Goal: Task Accomplishment & Management: Use online tool/utility

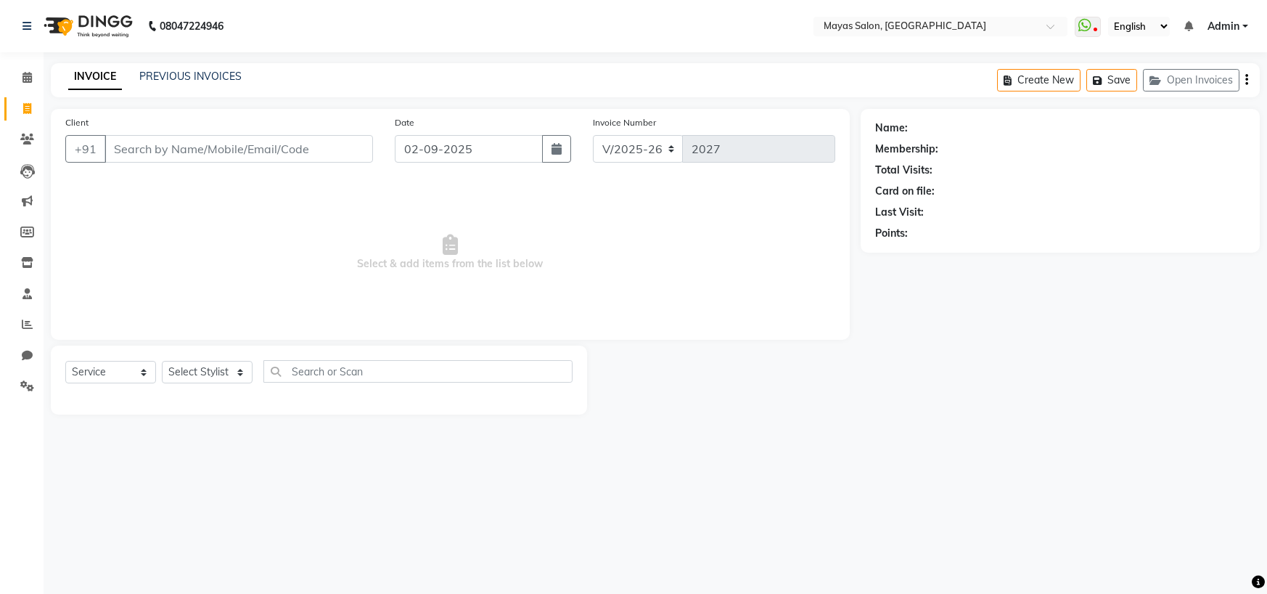
select select "7571"
select select "service"
click at [311, 163] on input "Client" at bounding box center [238, 149] width 268 height 28
click at [254, 163] on input "Client" at bounding box center [238, 149] width 268 height 28
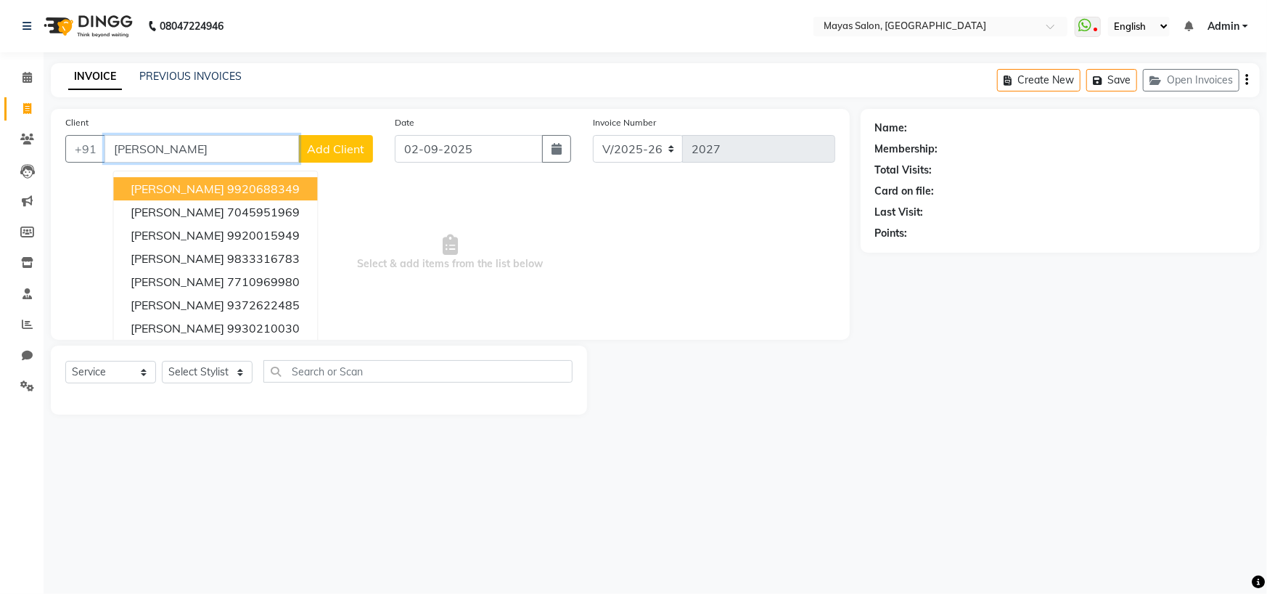
click at [226, 194] on ngb-typeahead-window "[PERSON_NAME] 9920688349 [PERSON_NAME] 7045951969 [PERSON_NAME] 9920015949 [PER…" at bounding box center [214, 270] width 205 height 199
click at [274, 196] on ngb-highlight "9920688349" at bounding box center [263, 188] width 73 height 15
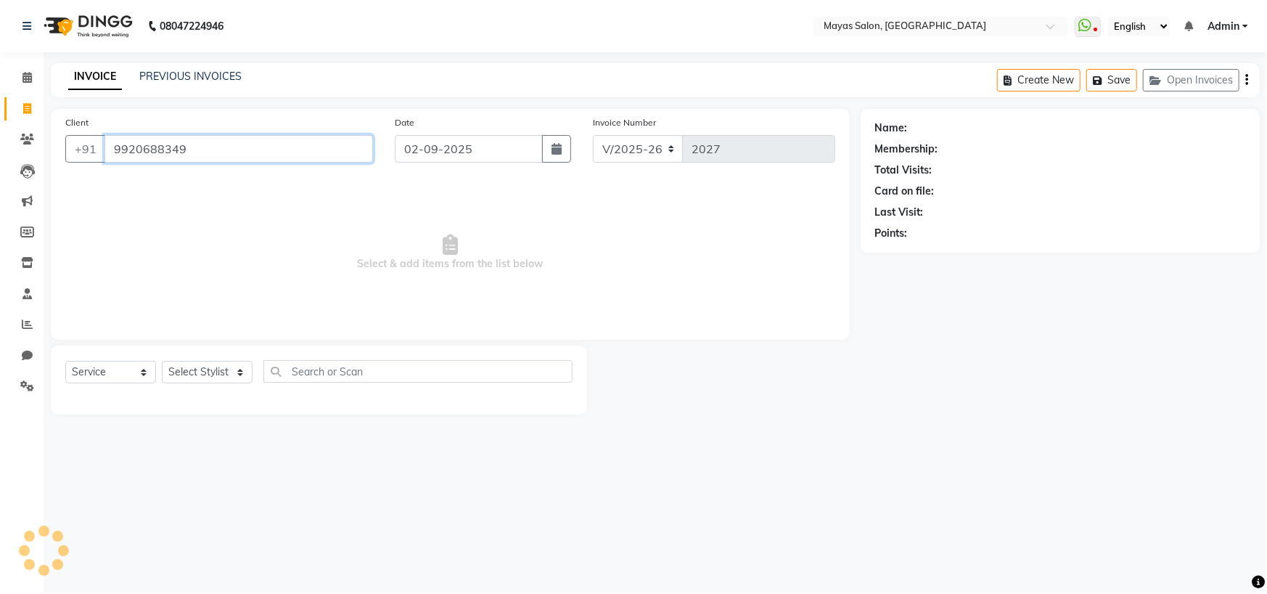
type input "9920688349"
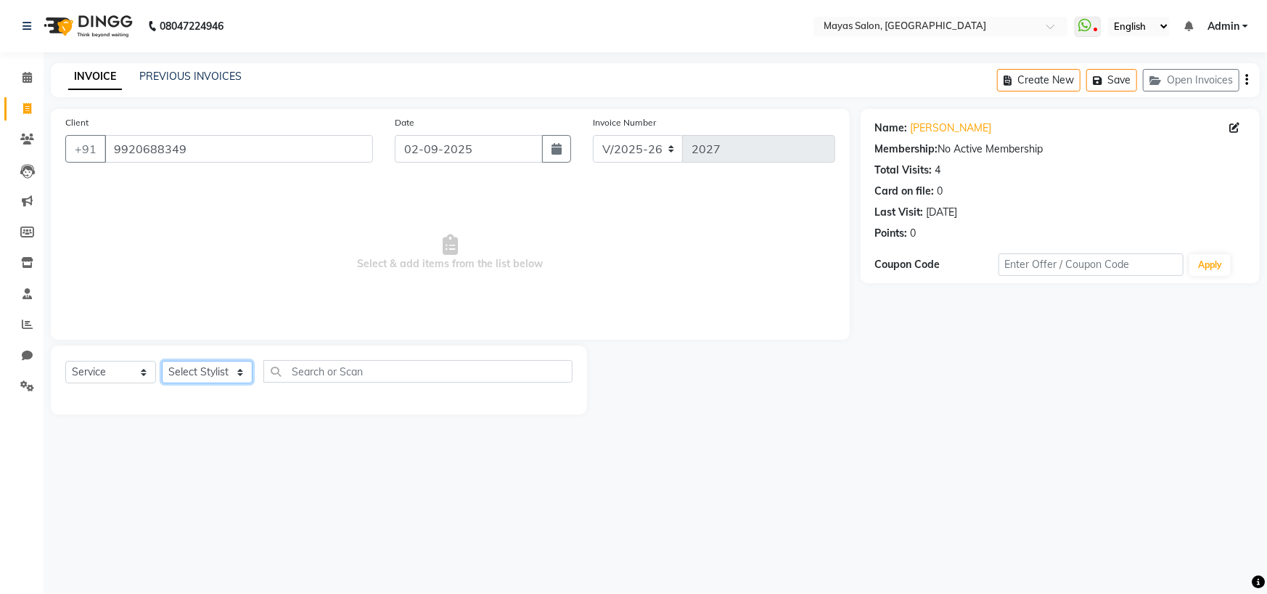
click at [208, 383] on select "Select Stylist [PERSON_NAME] [PERSON_NAME] [PERSON_NAME] (sir) [PERSON_NAME] Mo…" at bounding box center [207, 372] width 91 height 22
select select "67461"
click at [166, 383] on select "Select Stylist [PERSON_NAME] [PERSON_NAME] [PERSON_NAME] (sir) [PERSON_NAME] Mo…" at bounding box center [207, 372] width 91 height 22
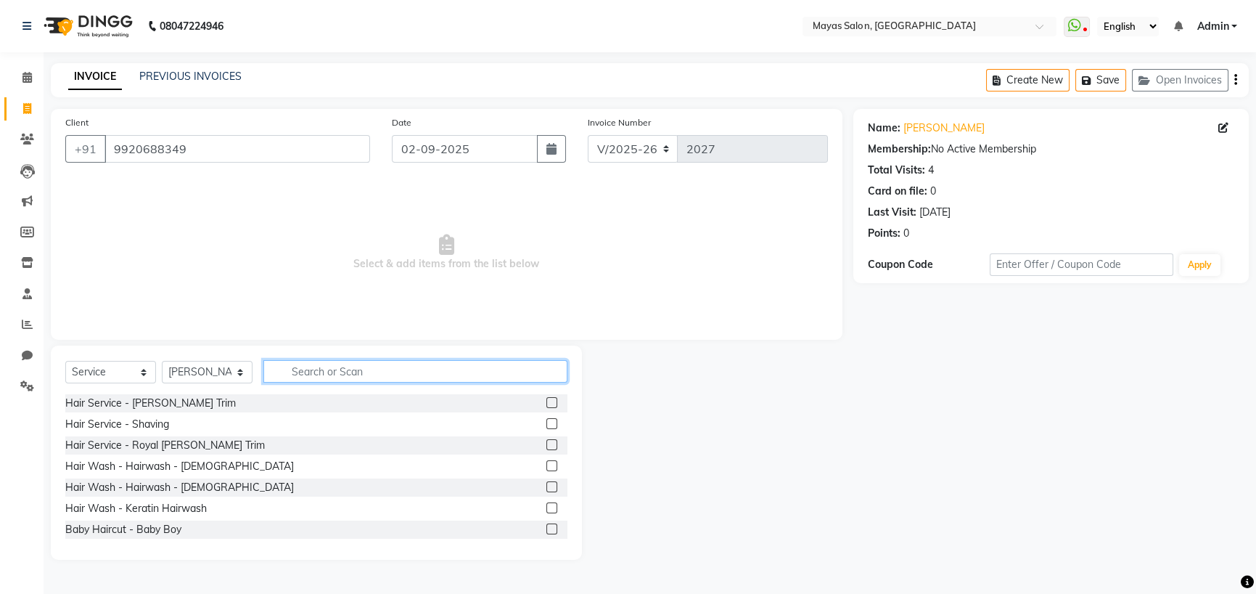
click at [460, 382] on input "text" at bounding box center [415, 371] width 304 height 22
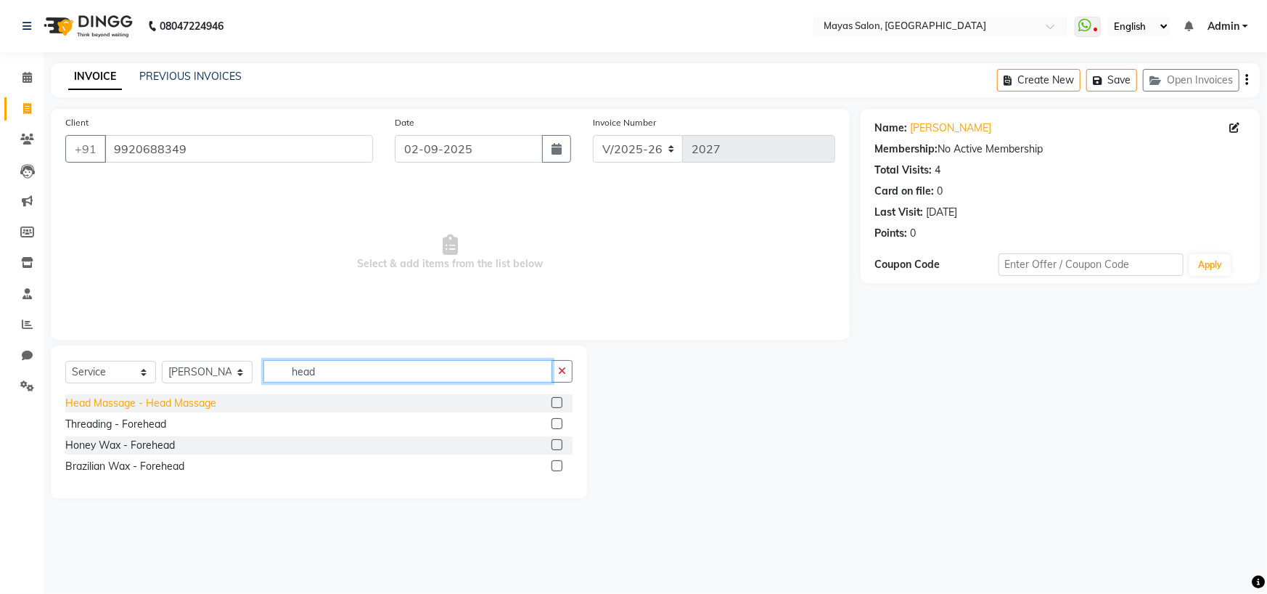
type input "head"
click at [163, 411] on div "Head Massage - Head Massage" at bounding box center [140, 402] width 151 height 15
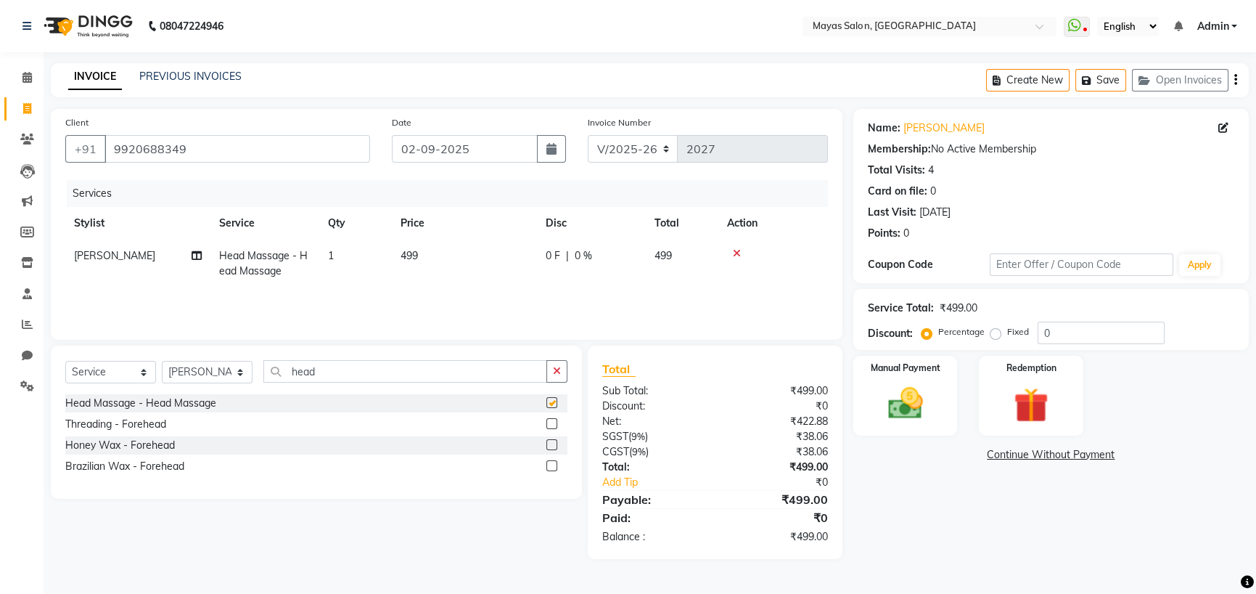
checkbox input "false"
click at [464, 287] on td "499" at bounding box center [464, 263] width 145 height 48
select select "67461"
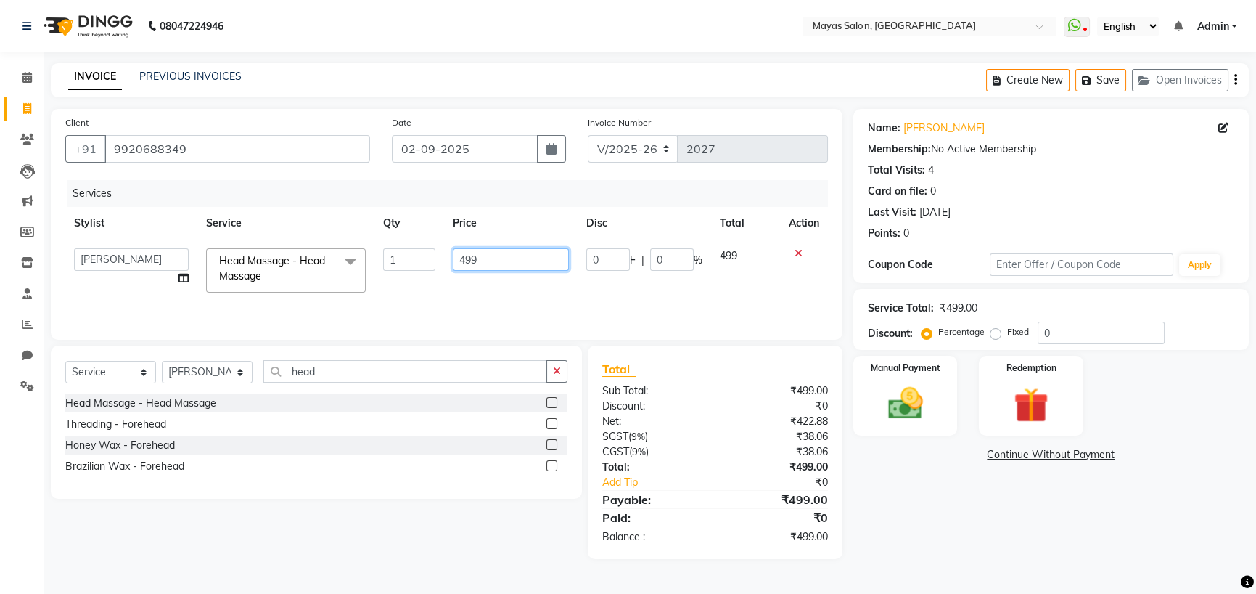
drag, startPoint x: 508, startPoint y: 295, endPoint x: 369, endPoint y: 308, distance: 139.2
click at [371, 301] on tr "[PERSON_NAME] [PERSON_NAME] [PERSON_NAME] (sir) [PERSON_NAME] Movle [PERSON_NAM…" at bounding box center [446, 270] width 763 height 62
type input "900"
click at [594, 61] on div "08047224946 Select Location × Mayas Salon, Thane WhatsApp Status ✕ Status: Disc…" at bounding box center [628, 297] width 1256 height 594
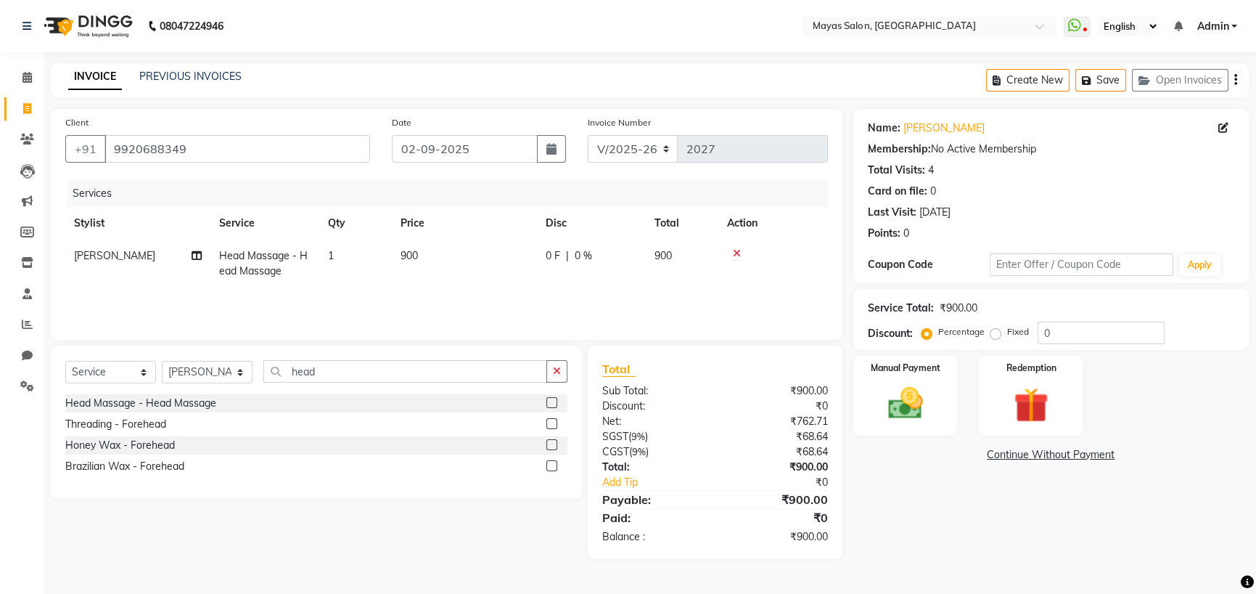
click at [655, 287] on td "900" at bounding box center [682, 263] width 73 height 48
select select "67461"
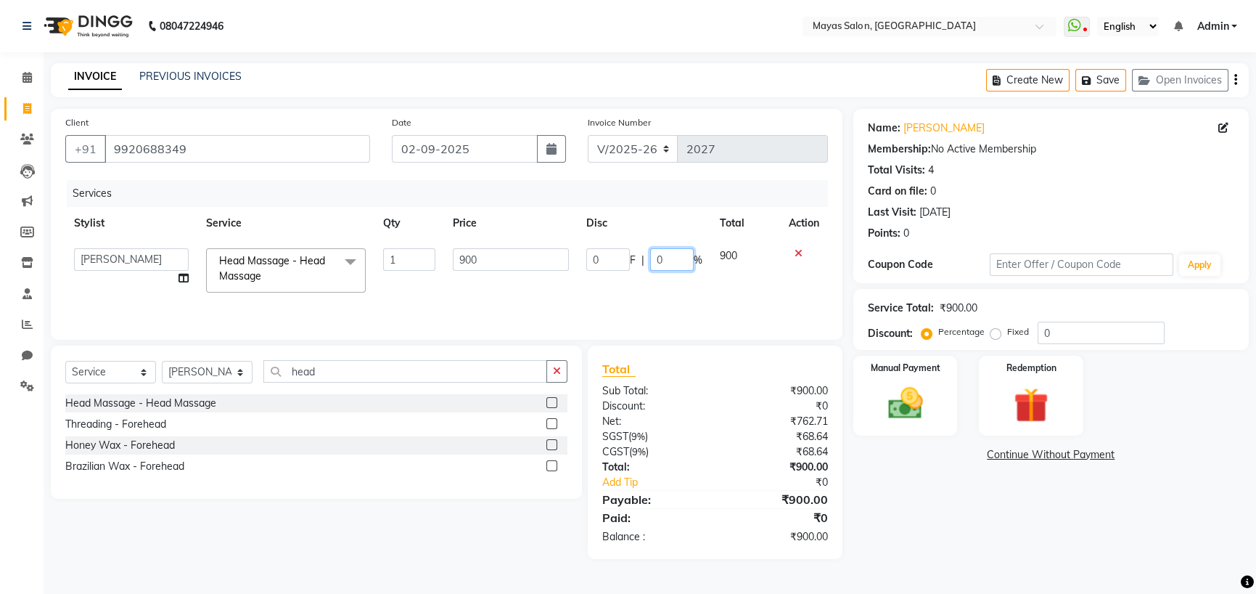
click at [655, 271] on input "0" at bounding box center [672, 259] width 44 height 22
type input "20"
click at [626, 46] on nav "08047224946 Select Location × Mayas Salon, Thane WhatsApp Status ✕ Status: Disc…" at bounding box center [628, 26] width 1256 height 52
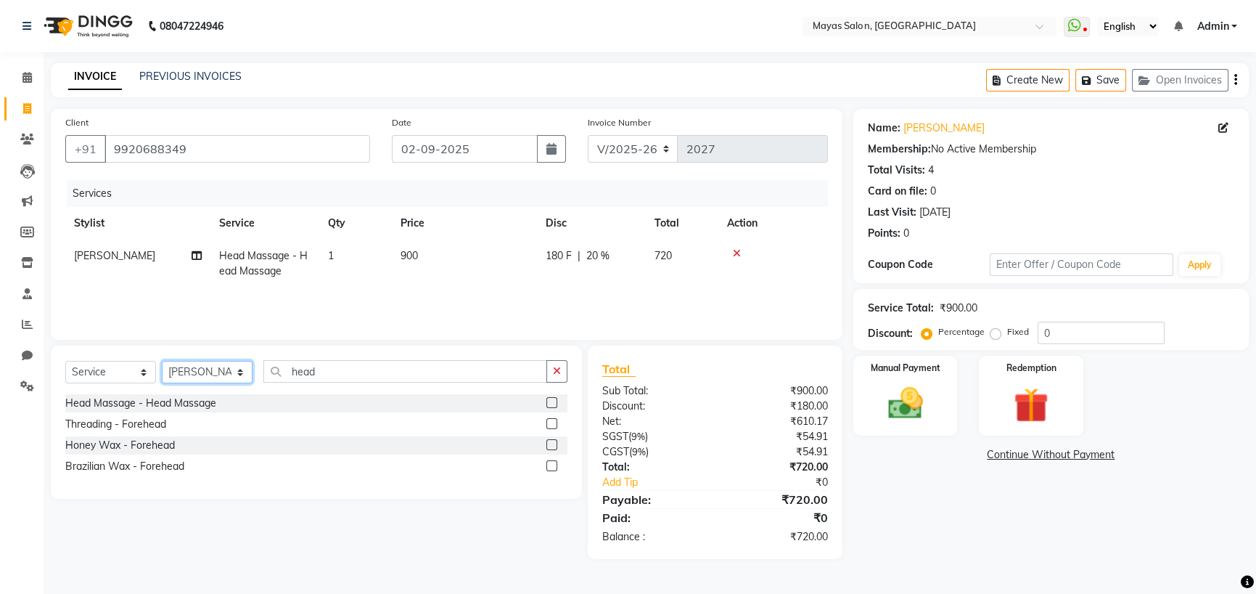
click at [245, 383] on select "Select Stylist [PERSON_NAME] [PERSON_NAME] [PERSON_NAME] (sir) [PERSON_NAME] Mo…" at bounding box center [207, 372] width 91 height 22
select select "66827"
click at [166, 383] on select "Select Stylist [PERSON_NAME] [PERSON_NAME] [PERSON_NAME] (sir) [PERSON_NAME] Mo…" at bounding box center [207, 372] width 91 height 22
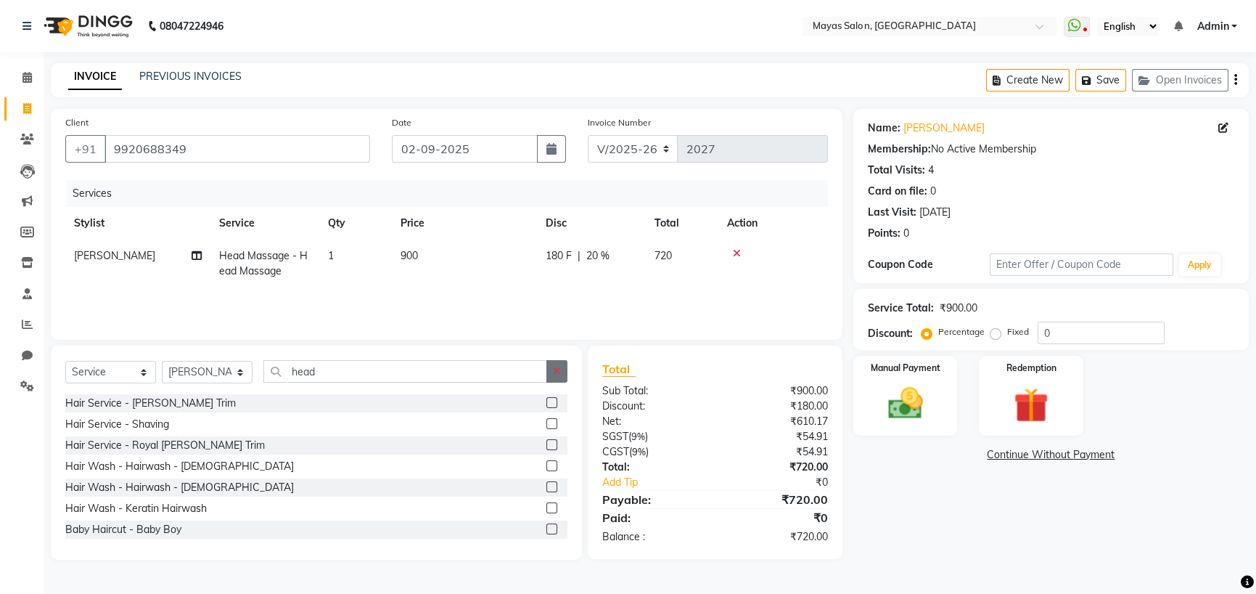
click at [554, 376] on icon "button" at bounding box center [557, 371] width 8 height 10
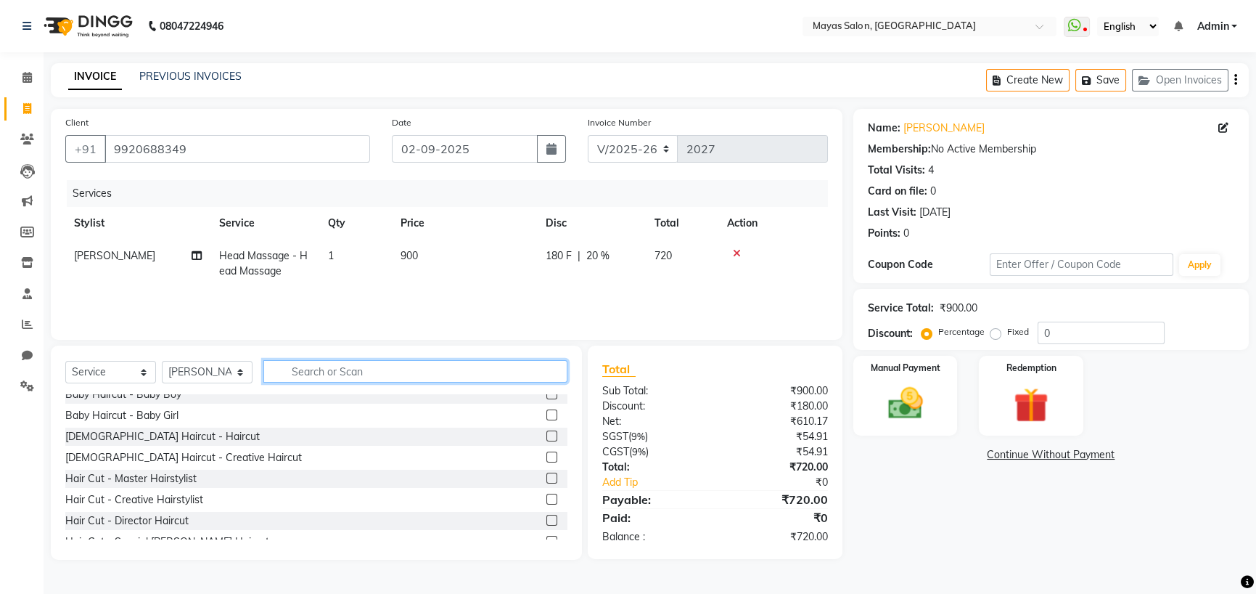
scroll to position [145, 0]
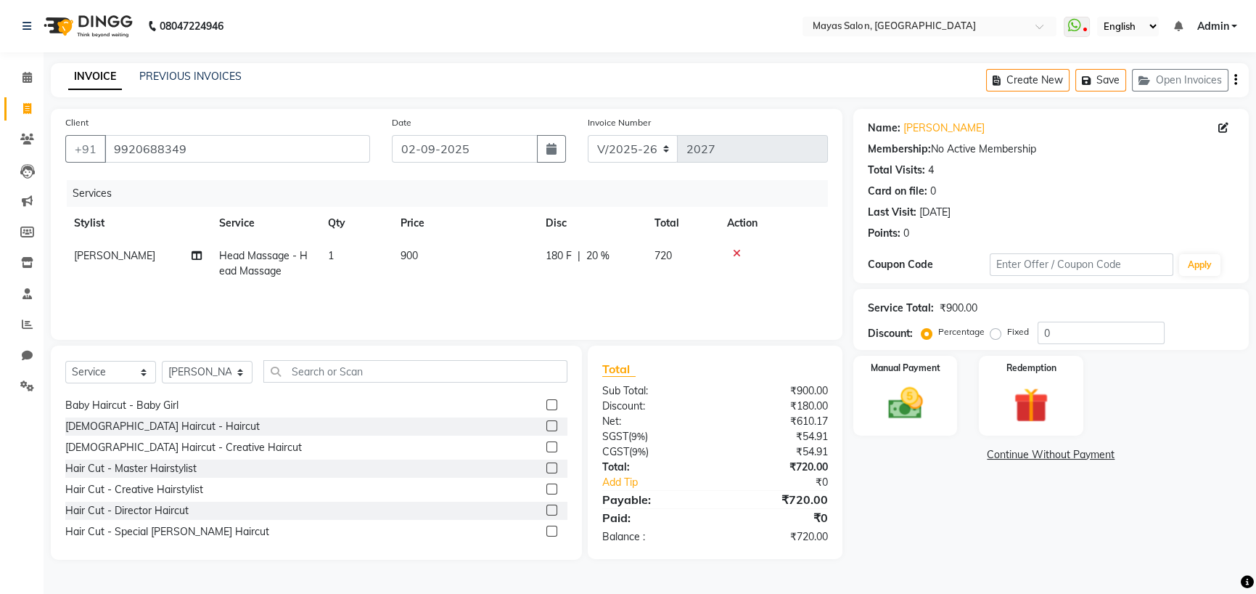
drag, startPoint x: 139, startPoint y: 481, endPoint x: 167, endPoint y: 480, distance: 27.6
click at [157, 434] on div "[DEMOGRAPHIC_DATA] Haircut - Haircut" at bounding box center [162, 426] width 194 height 15
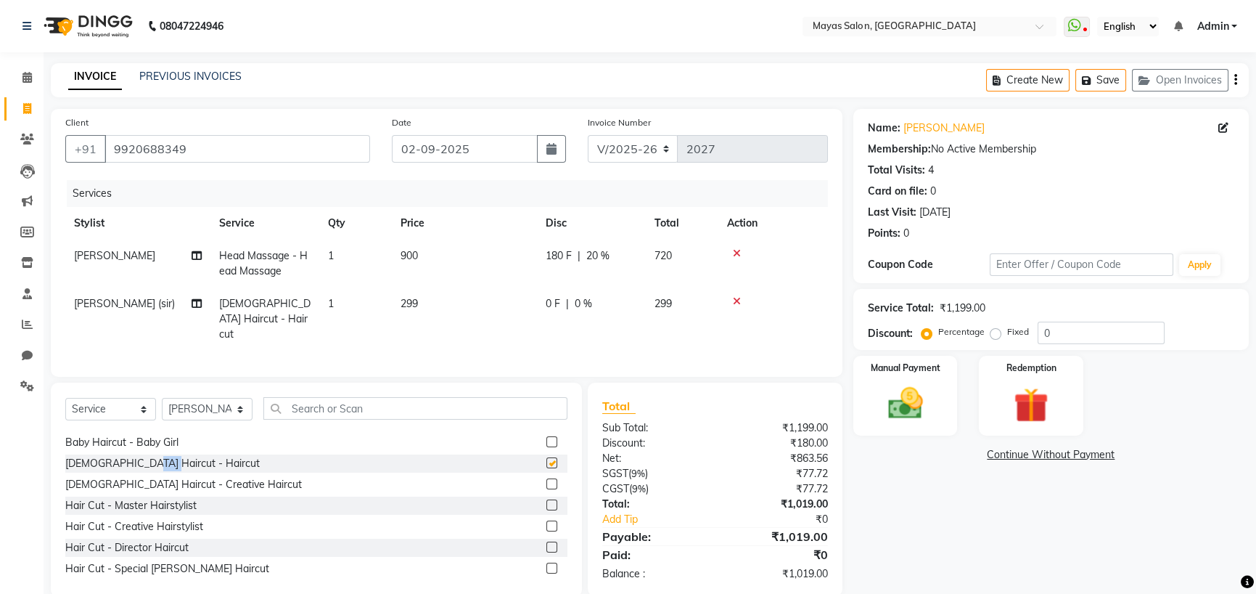
checkbox input "false"
click at [418, 350] on td "299" at bounding box center [464, 318] width 145 height 63
select select "66827"
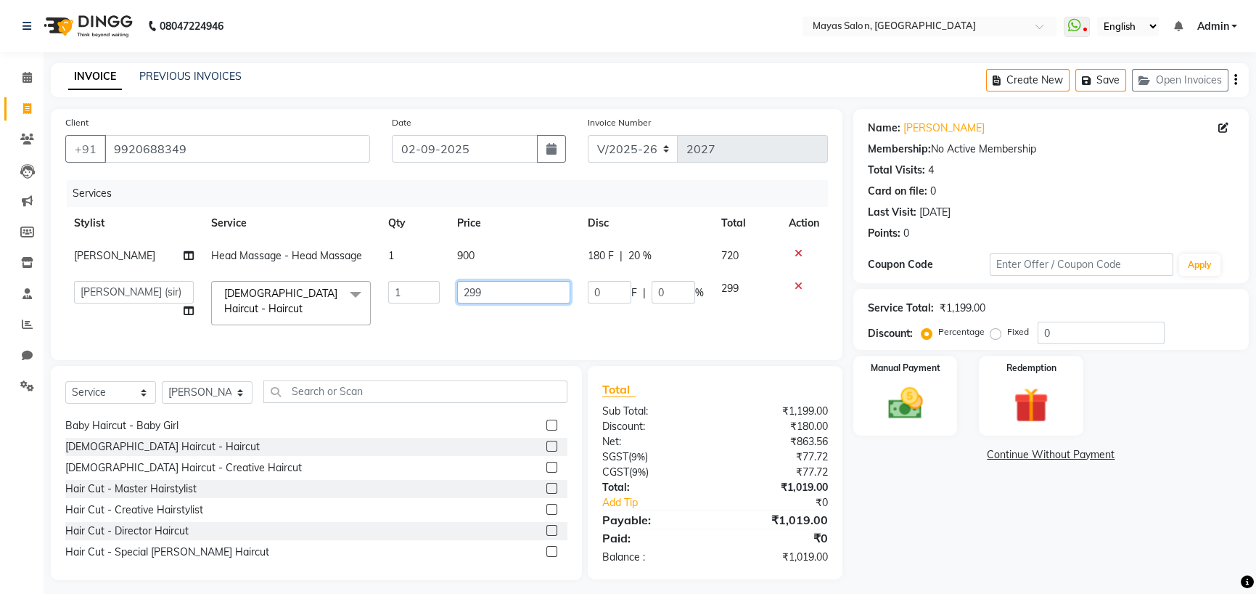
drag, startPoint x: 483, startPoint y: 343, endPoint x: 422, endPoint y: 340, distance: 61.8
click at [422, 334] on tr "[PERSON_NAME] [PERSON_NAME] [PERSON_NAME] (sir) [PERSON_NAME] Movle [PERSON_NAM…" at bounding box center [446, 303] width 763 height 62
type input "500"
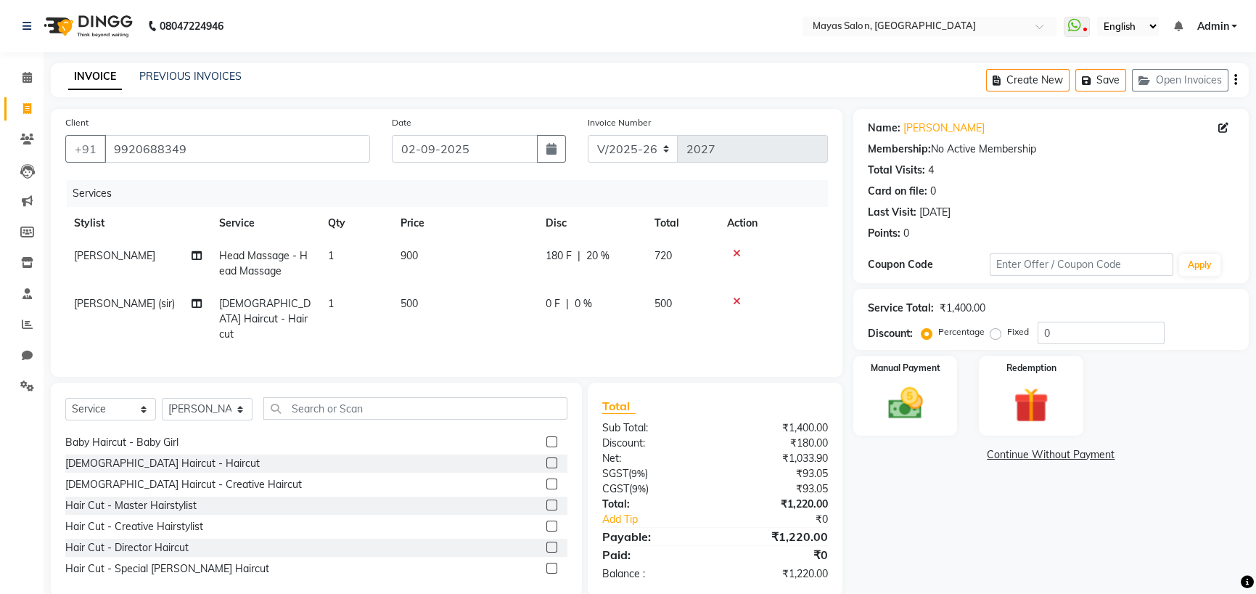
click at [999, 548] on div "Name: [PERSON_NAME] Membership: No Active Membership Total Visits: 4 Card on fi…" at bounding box center [1056, 353] width 406 height 488
click at [940, 427] on div "Manual Payment" at bounding box center [905, 395] width 109 height 83
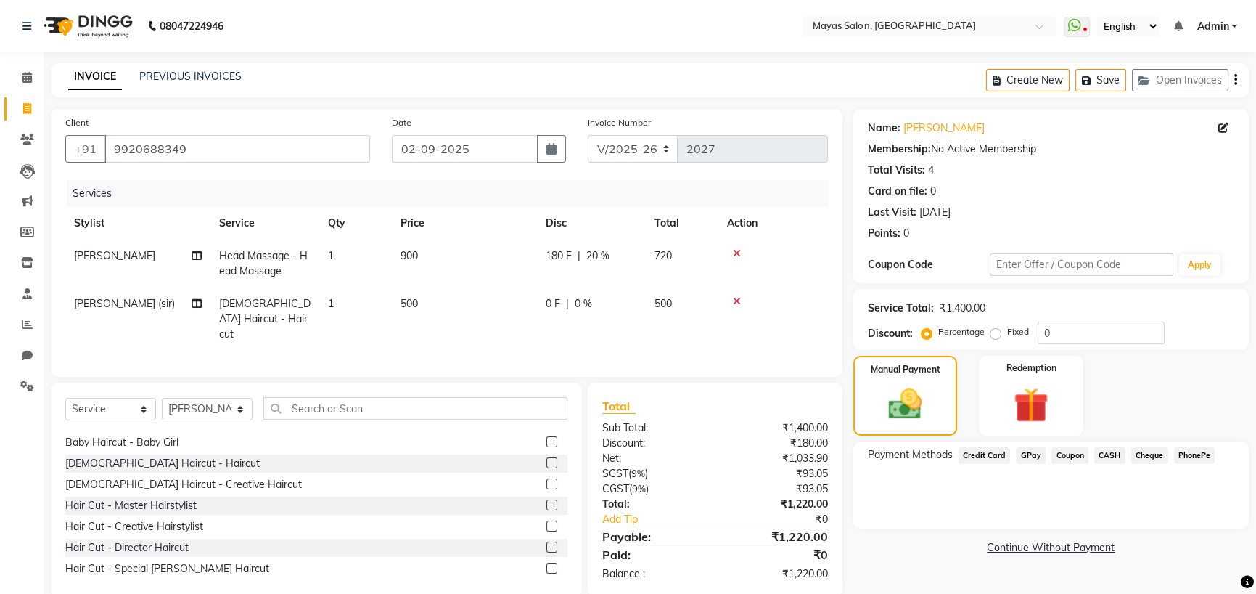
click at [996, 464] on span "Credit Card" at bounding box center [985, 455] width 52 height 17
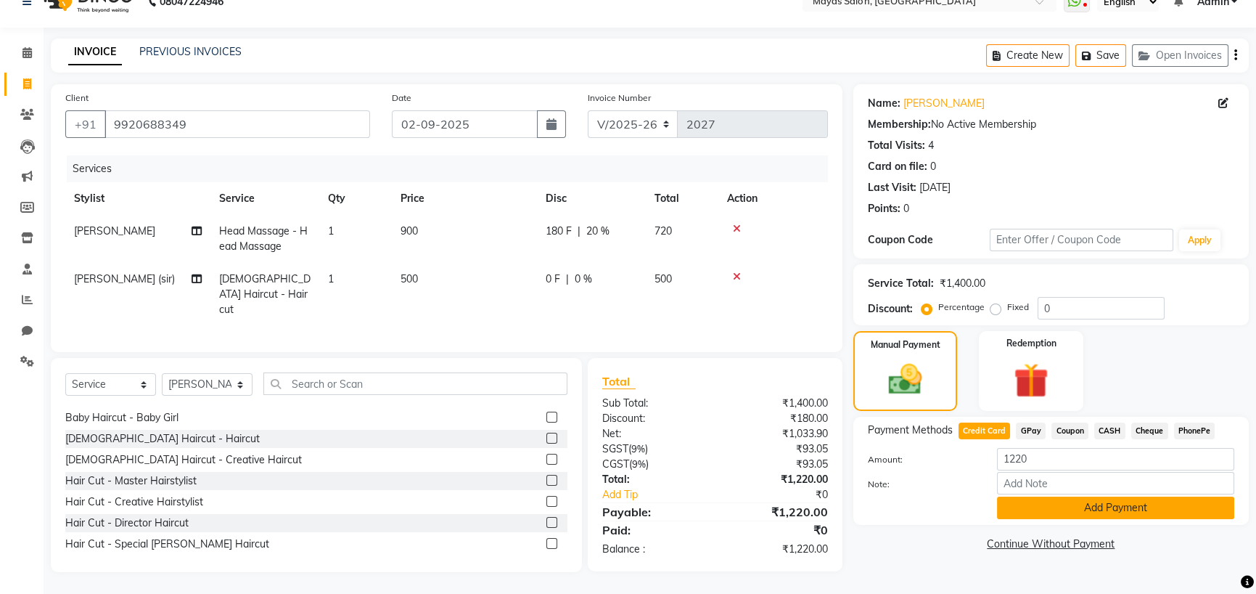
click at [1048, 519] on button "Add Payment" at bounding box center [1115, 507] width 237 height 22
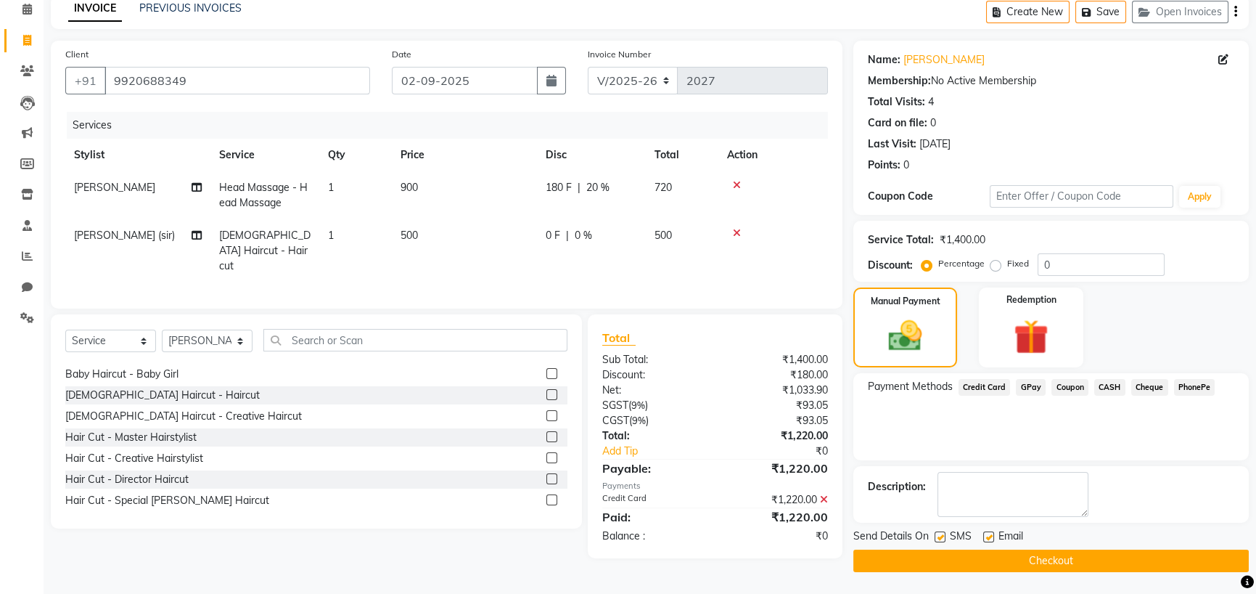
scroll to position [139, 0]
click at [1044, 557] on button "Checkout" at bounding box center [1050, 560] width 395 height 22
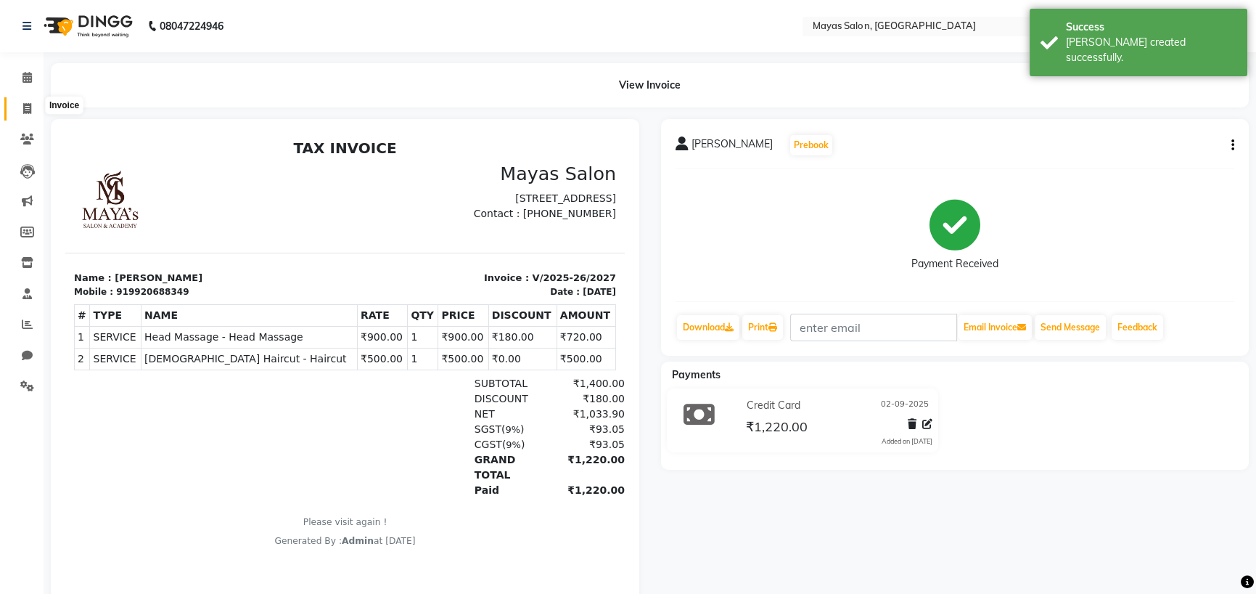
click at [23, 107] on icon at bounding box center [27, 108] width 8 height 11
select select "7571"
select select "service"
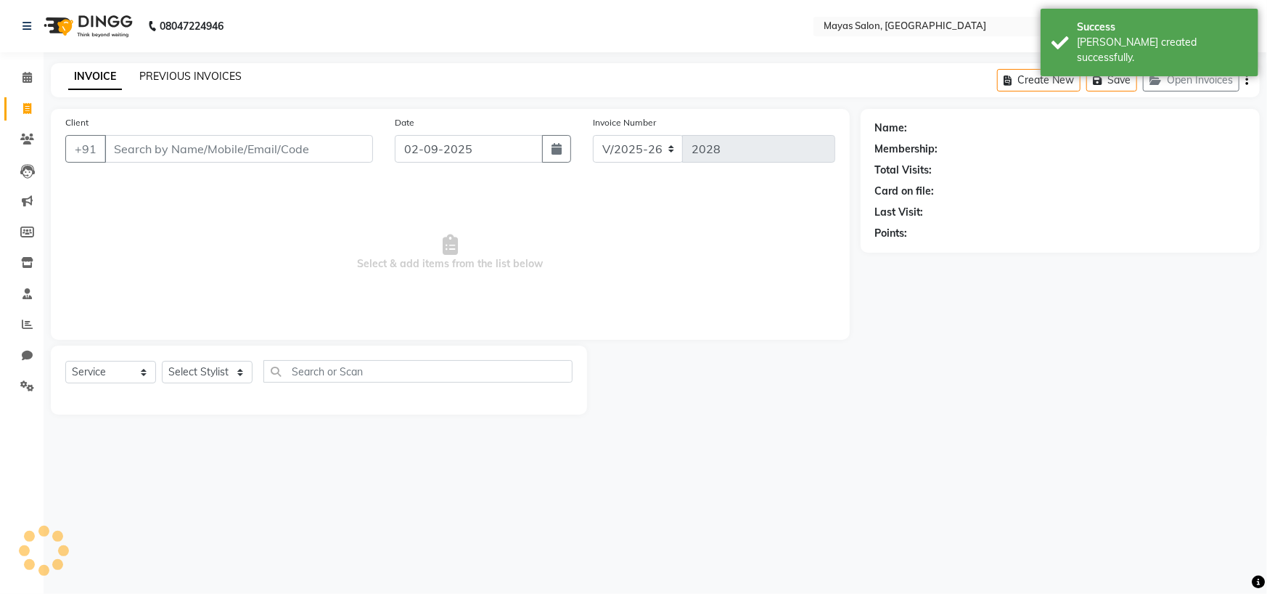
click at [175, 83] on link "PREVIOUS INVOICES" at bounding box center [190, 76] width 102 height 13
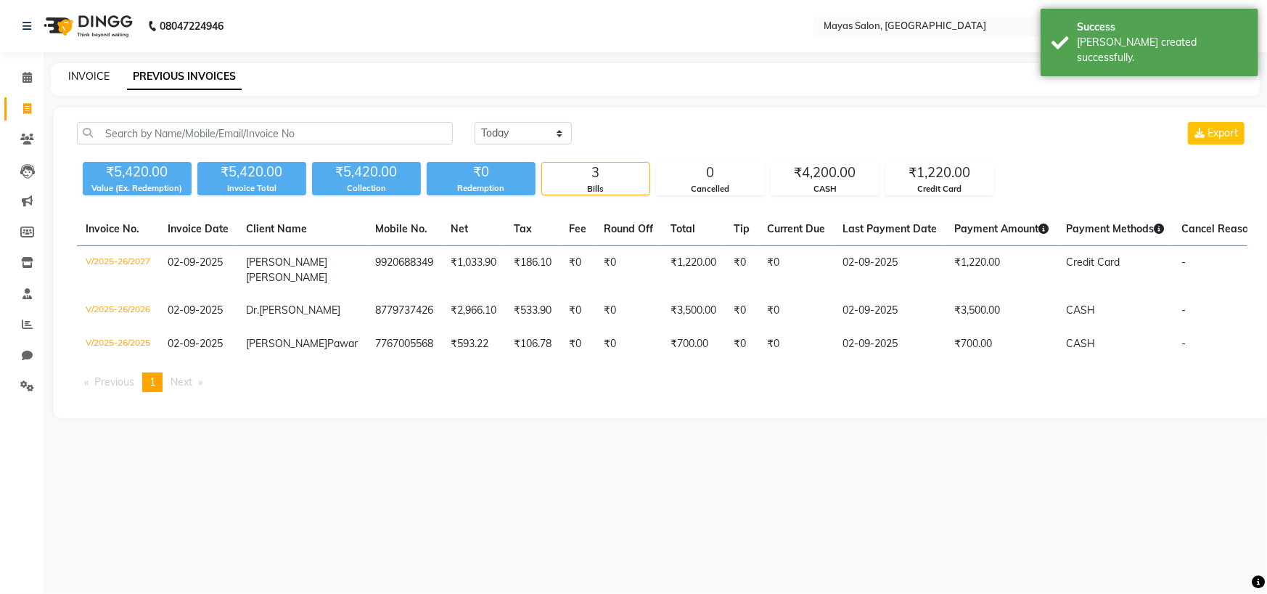
click at [86, 82] on link "INVOICE" at bounding box center [88, 76] width 41 height 13
select select "service"
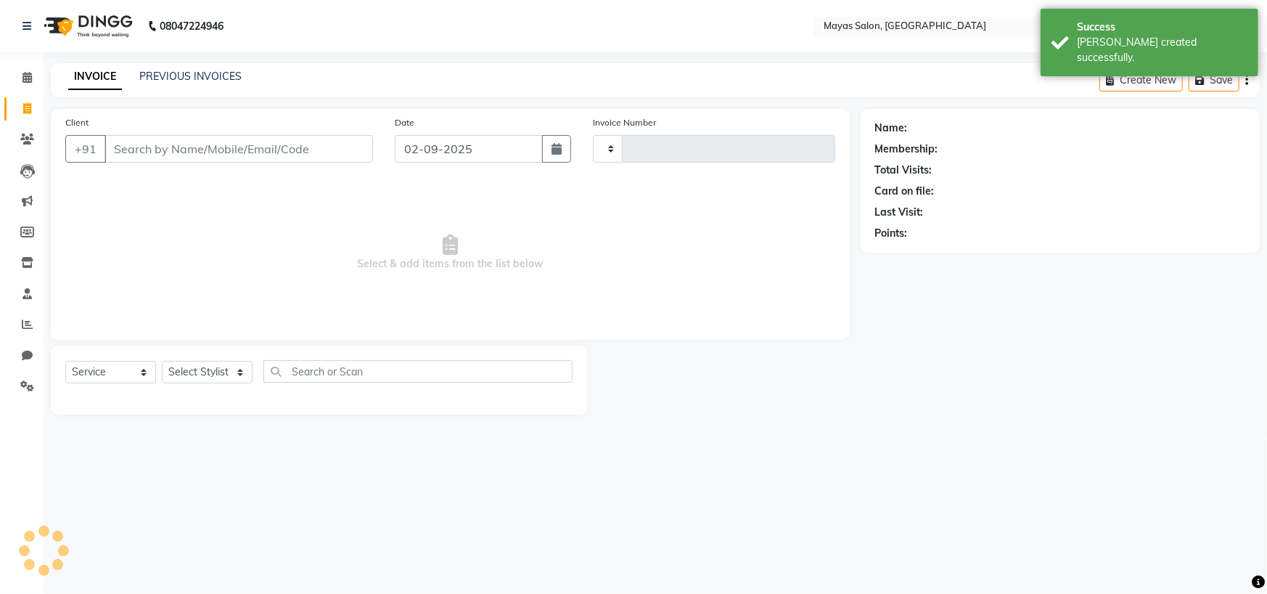
type input "2028"
select select "7571"
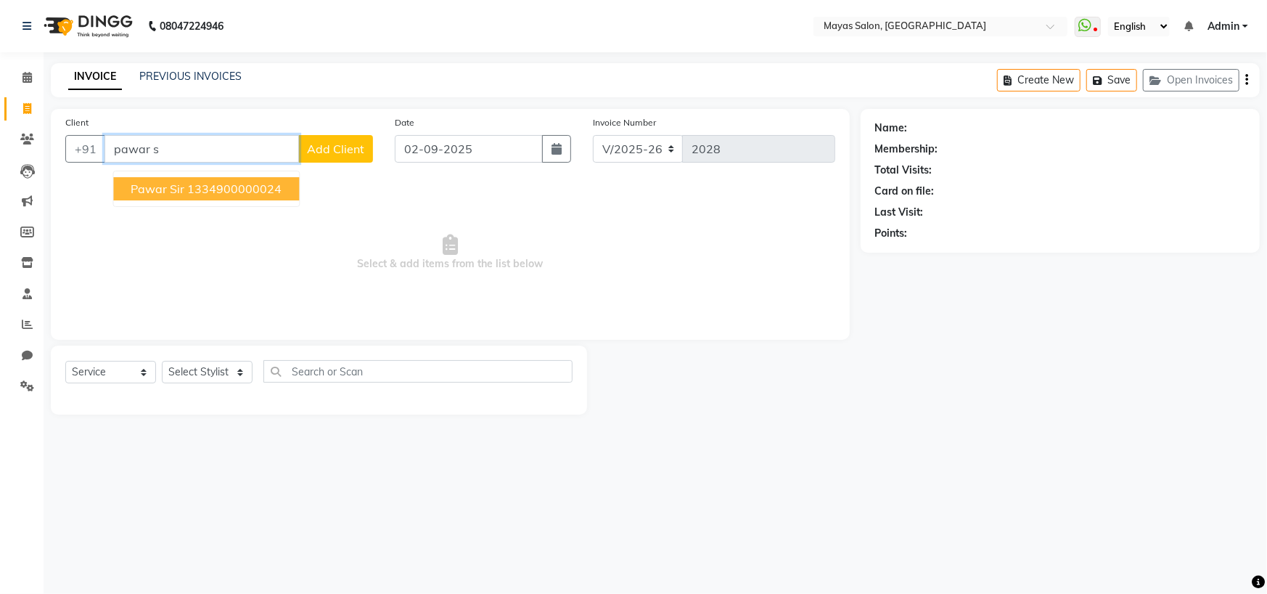
click at [282, 196] on ngb-highlight "1334900000024" at bounding box center [234, 188] width 94 height 15
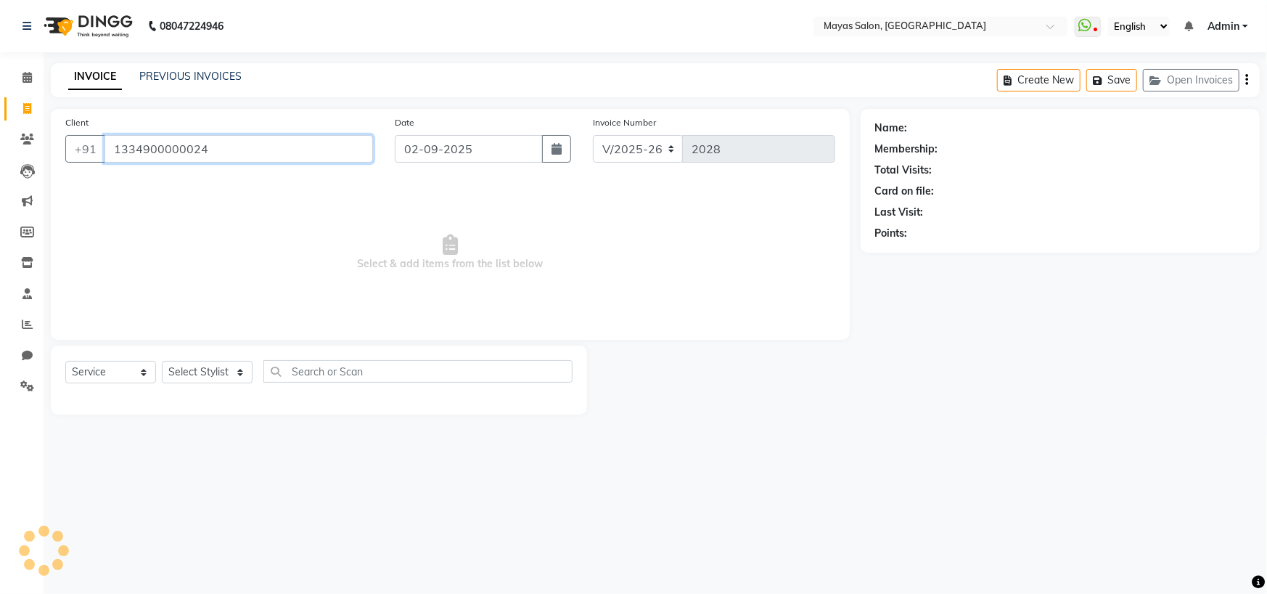
type input "1334900000024"
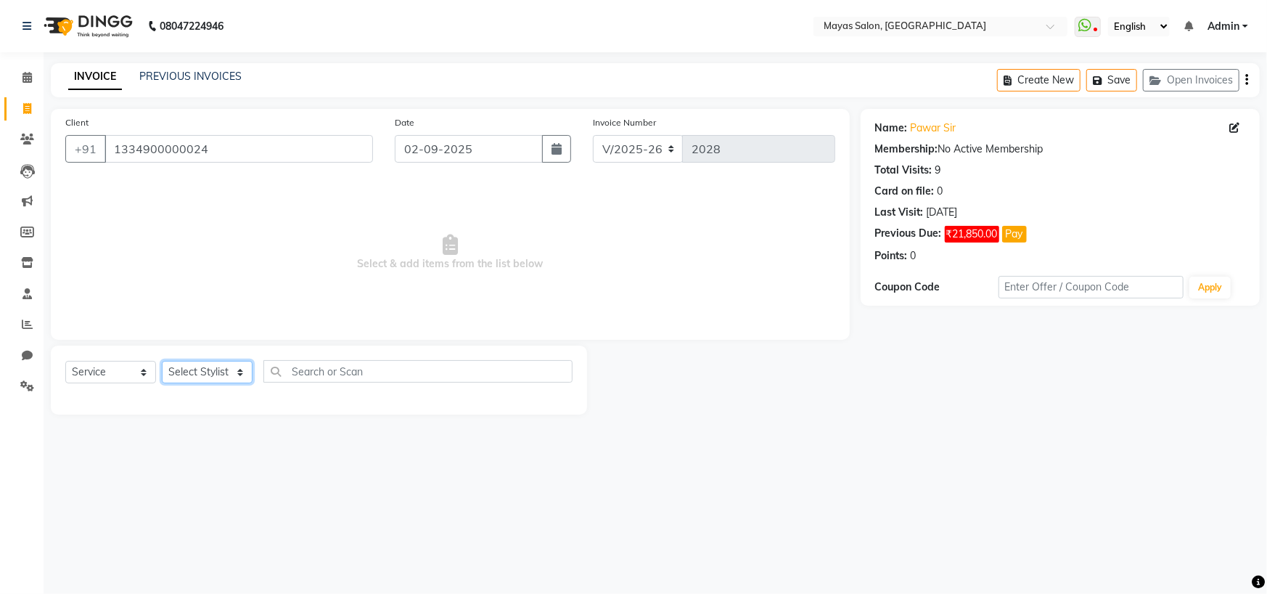
click at [228, 383] on select "Select Stylist [PERSON_NAME] [PERSON_NAME] [PERSON_NAME] (sir) [PERSON_NAME] Mo…" at bounding box center [207, 372] width 91 height 22
select select "66829"
click at [166, 383] on select "Select Stylist [PERSON_NAME] [PERSON_NAME] [PERSON_NAME] (sir) [PERSON_NAME] Mo…" at bounding box center [207, 372] width 91 height 22
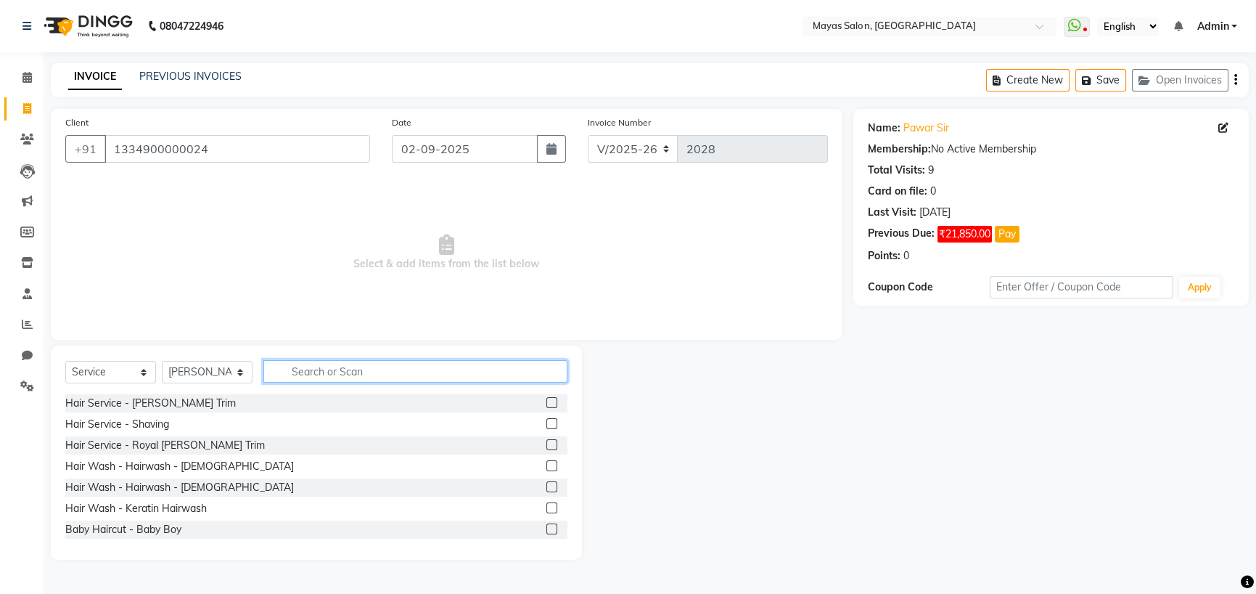
click at [348, 382] on input "text" at bounding box center [415, 371] width 304 height 22
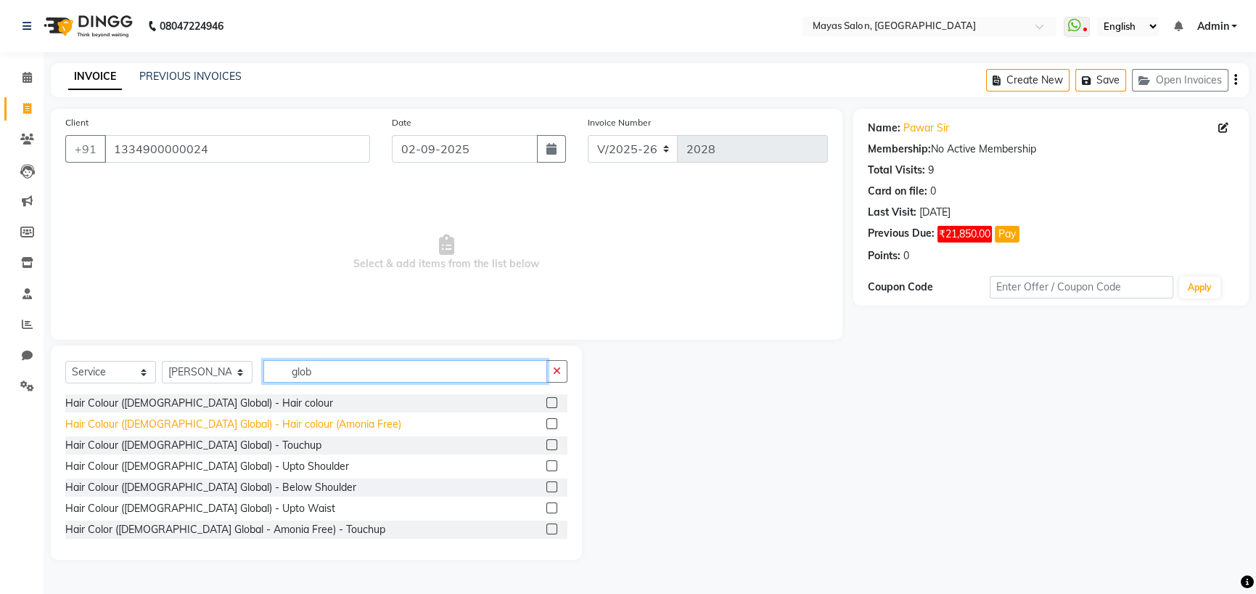
type input "glob"
click at [189, 432] on div "Hair Colour ([DEMOGRAPHIC_DATA] Global) - Hair colour (Amonia Free)" at bounding box center [233, 424] width 336 height 15
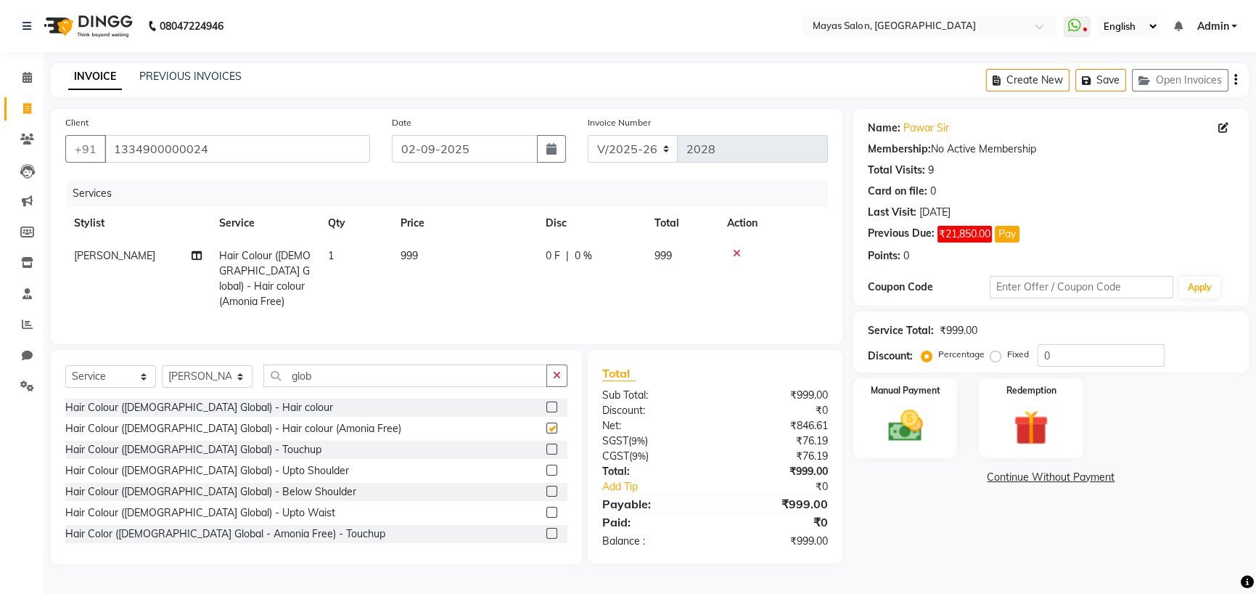
checkbox input "false"
click at [475, 314] on td "999" at bounding box center [464, 278] width 145 height 78
select select "66829"
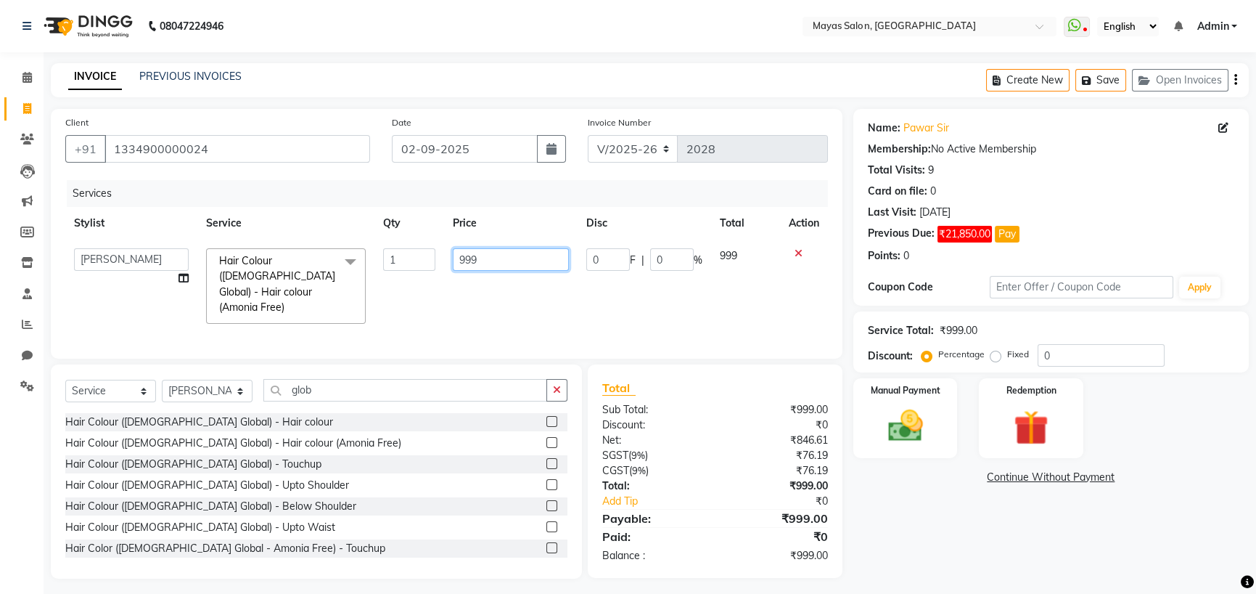
drag, startPoint x: 491, startPoint y: 307, endPoint x: 395, endPoint y: 311, distance: 96.6
click at [395, 311] on tr "[PERSON_NAME] [PERSON_NAME] [PERSON_NAME] (sir) [PERSON_NAME] Movle [PERSON_NAM…" at bounding box center [446, 285] width 763 height 93
type input "1400"
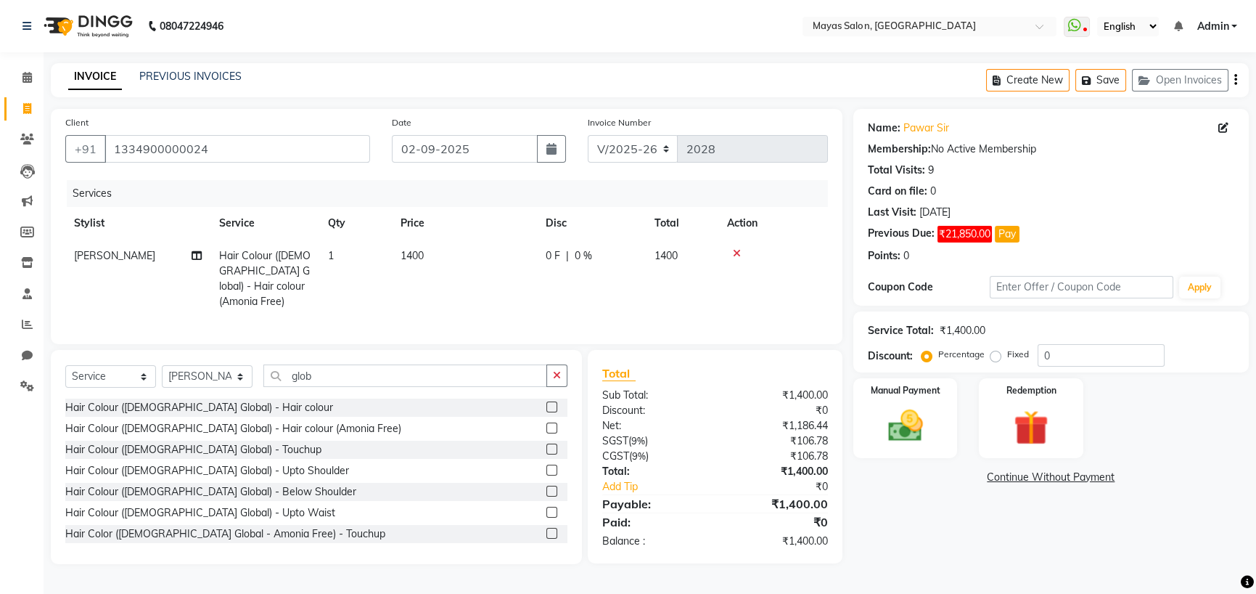
click at [487, 50] on nav "08047224946 Select Location × Mayas Salon, Thane WhatsApp Status ✕ Status: Disc…" at bounding box center [628, 26] width 1256 height 52
click at [919, 446] on img at bounding box center [905, 425] width 59 height 41
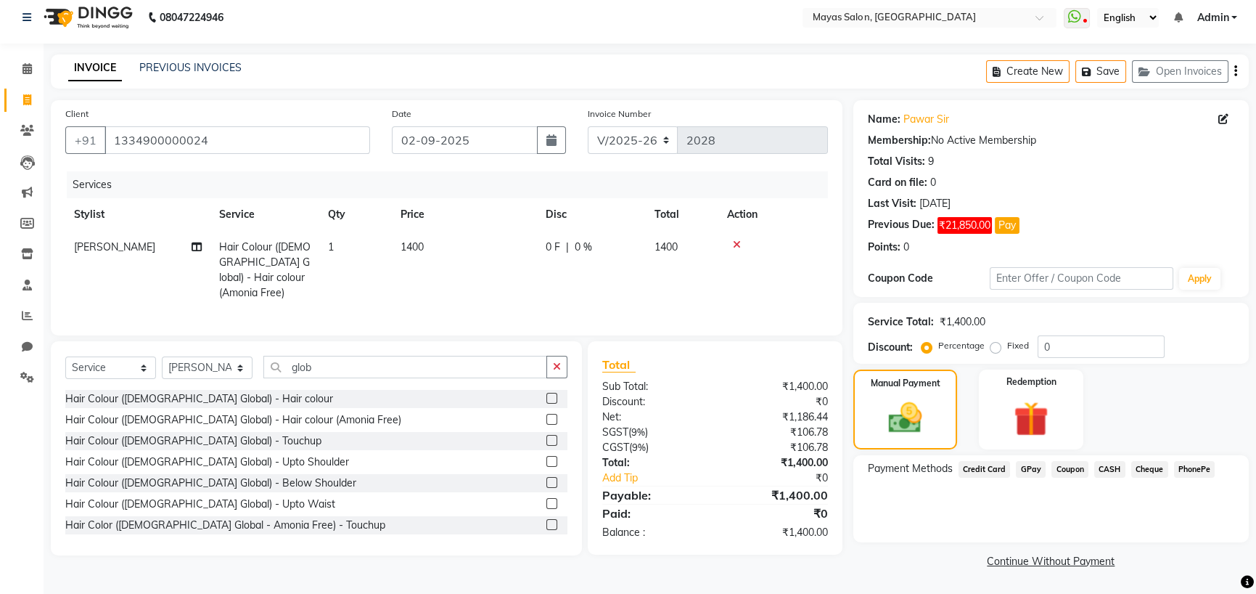
scroll to position [65, 0]
click at [1070, 557] on link "Continue Without Payment" at bounding box center [1051, 561] width 390 height 15
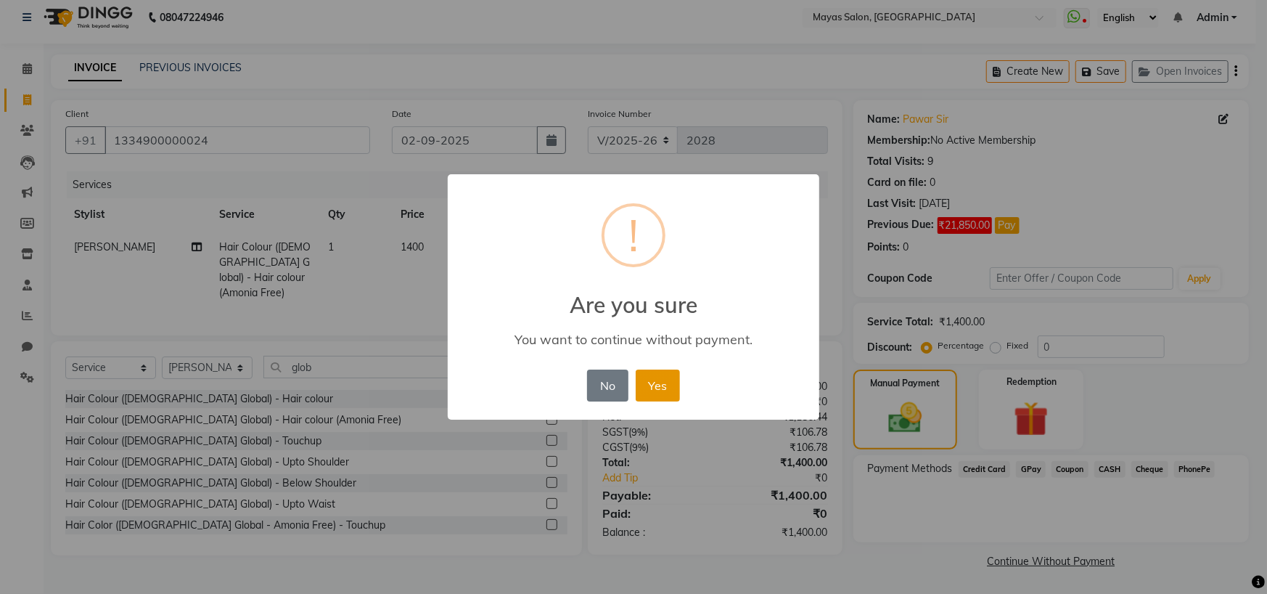
click at [661, 397] on button "Yes" at bounding box center [658, 385] width 44 height 32
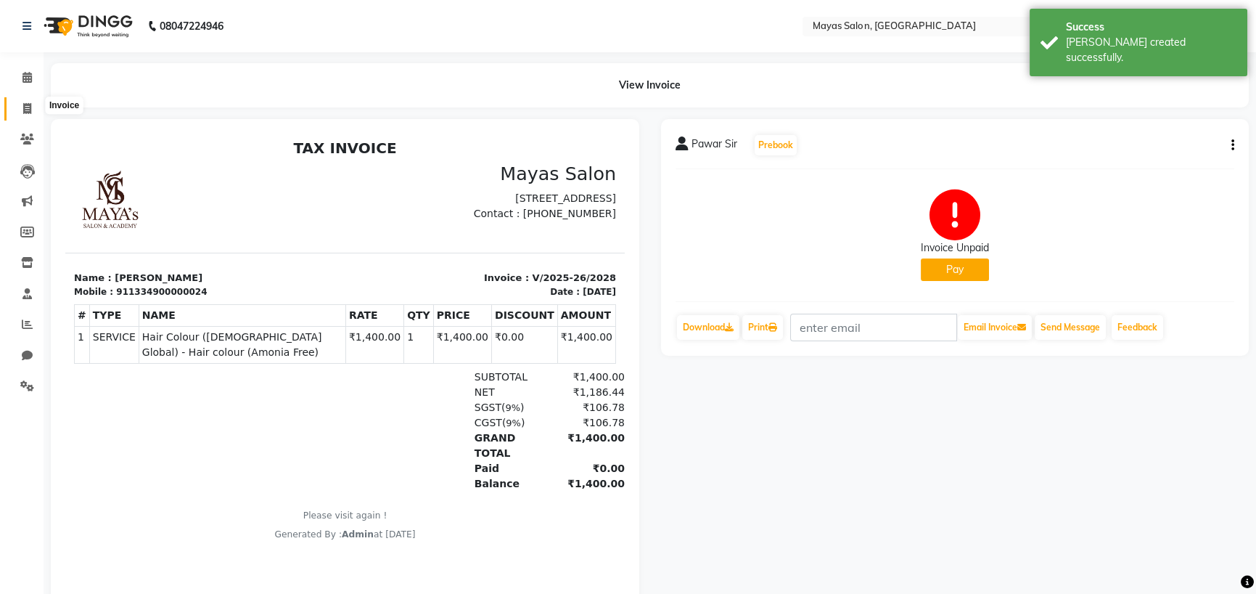
click at [24, 104] on icon at bounding box center [27, 108] width 8 height 11
select select "7571"
select select "service"
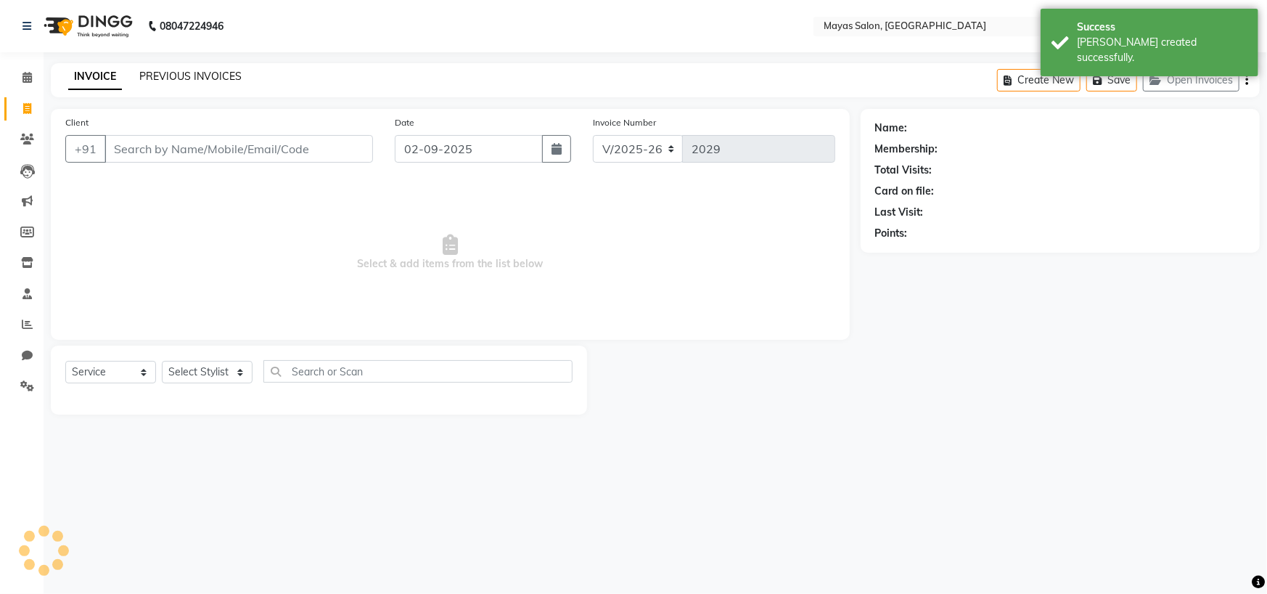
click at [164, 81] on link "PREVIOUS INVOICES" at bounding box center [190, 76] width 102 height 13
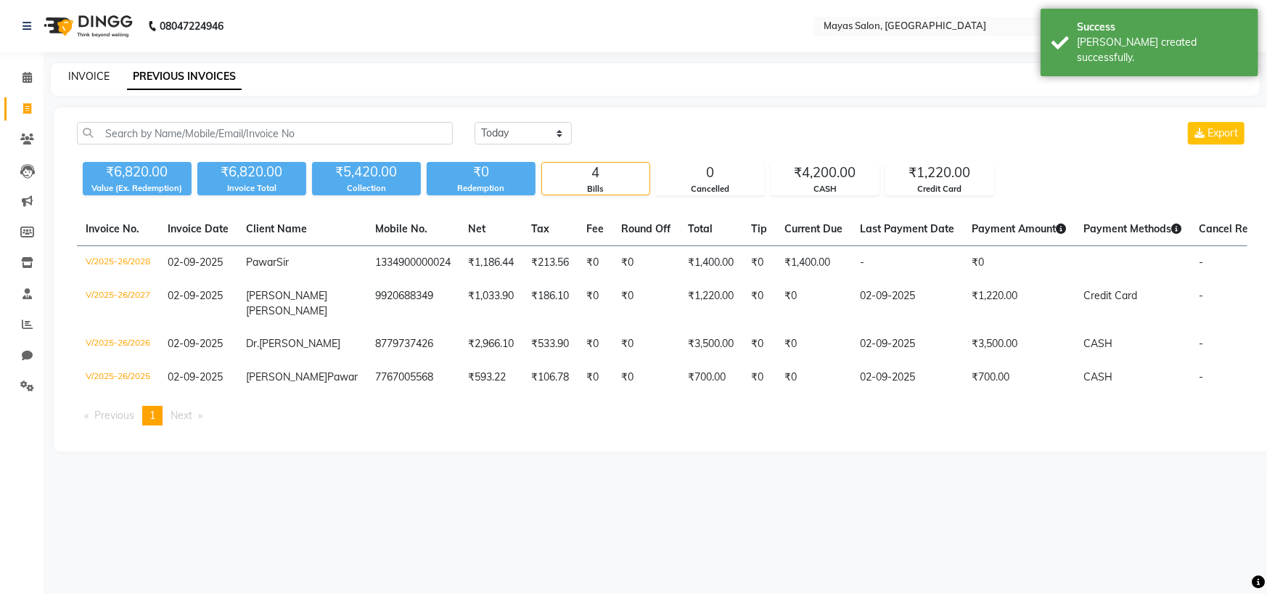
click at [80, 75] on link "INVOICE" at bounding box center [88, 76] width 41 height 13
select select "service"
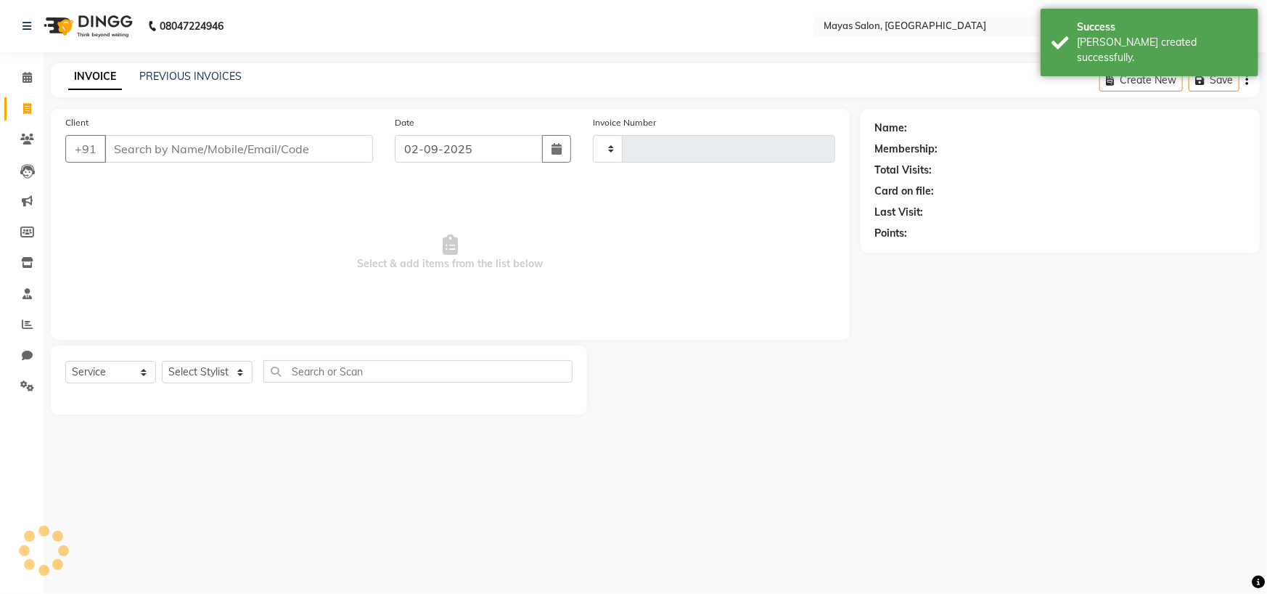
type input "2029"
select select "7571"
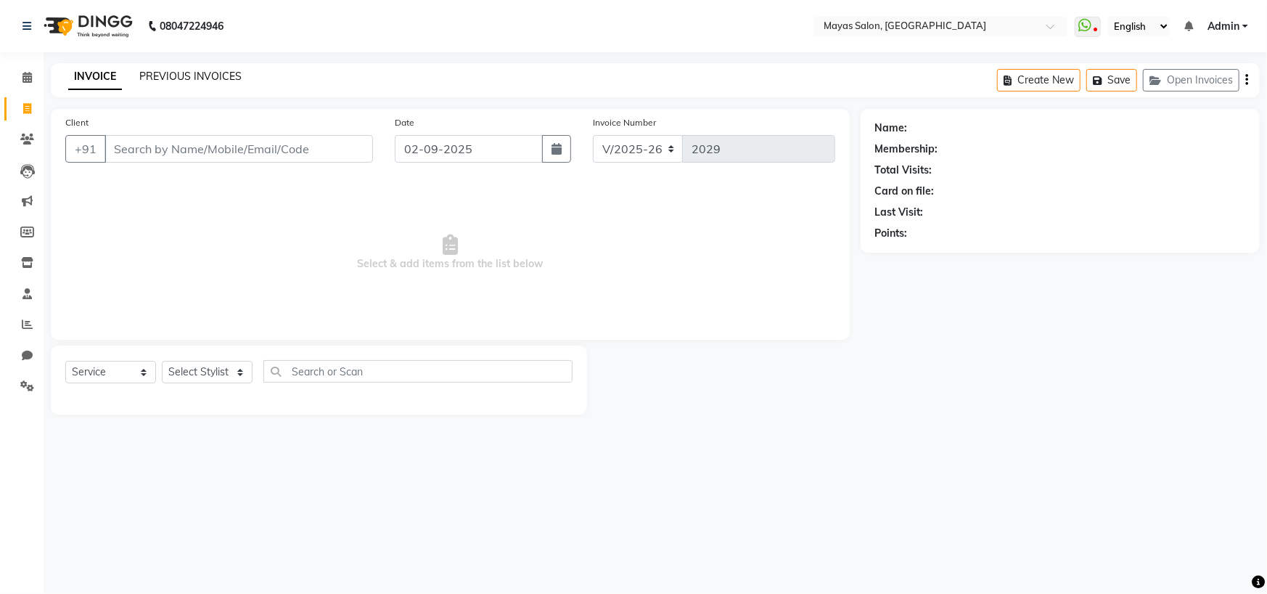
click at [237, 79] on link "PREVIOUS INVOICES" at bounding box center [190, 76] width 102 height 13
